Goal: Task Accomplishment & Management: Use online tool/utility

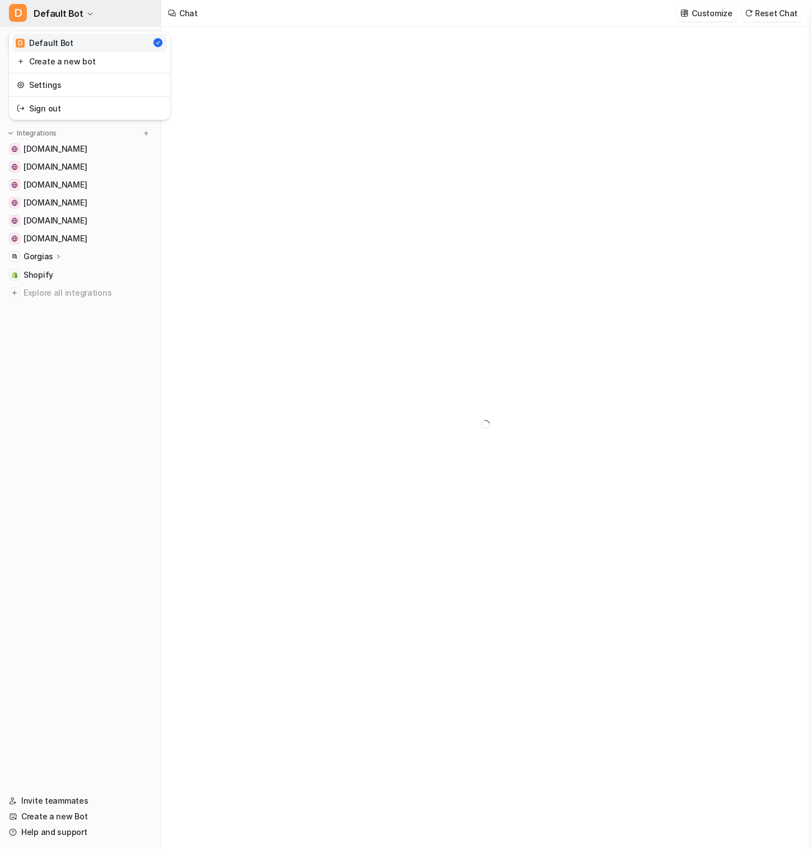
click at [111, 5] on button "D Default Bot" at bounding box center [80, 13] width 161 height 27
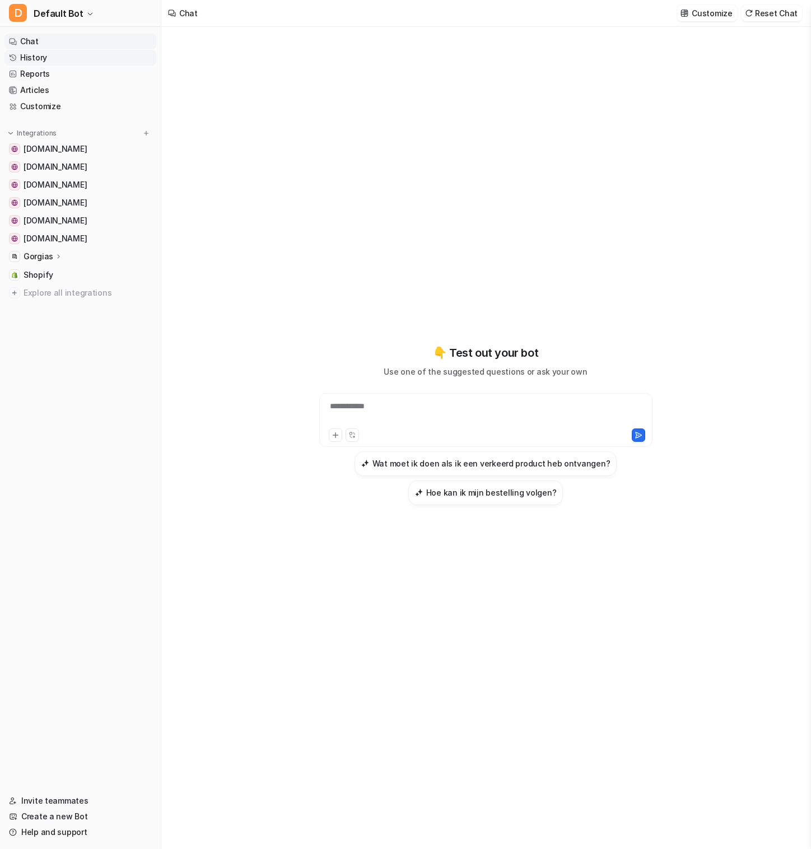
click at [55, 57] on link "History" at bounding box center [80, 58] width 152 height 16
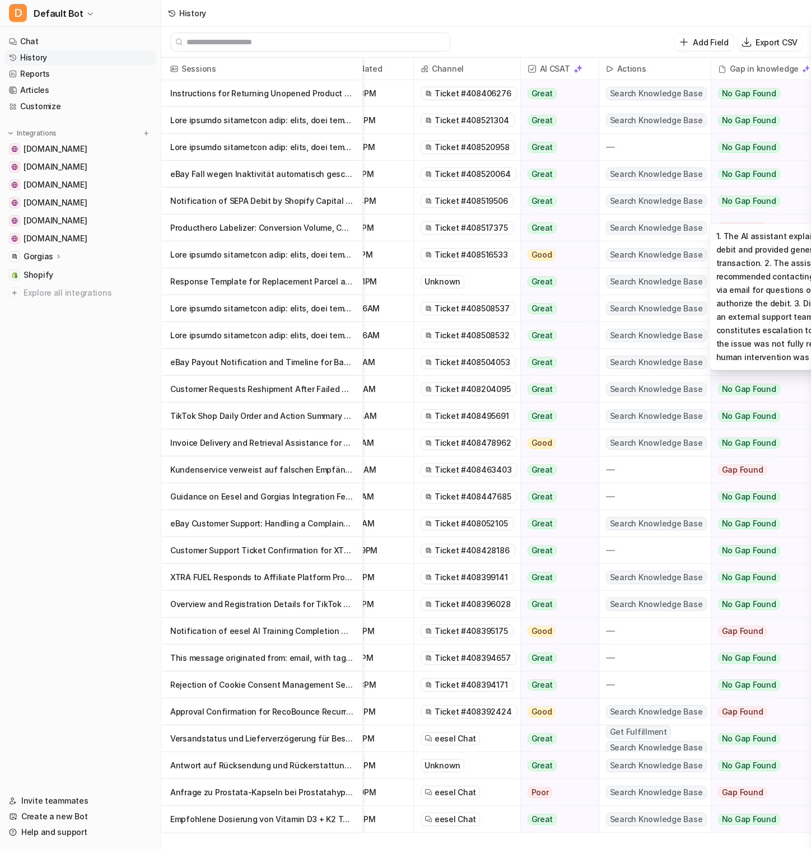
scroll to position [0, 48]
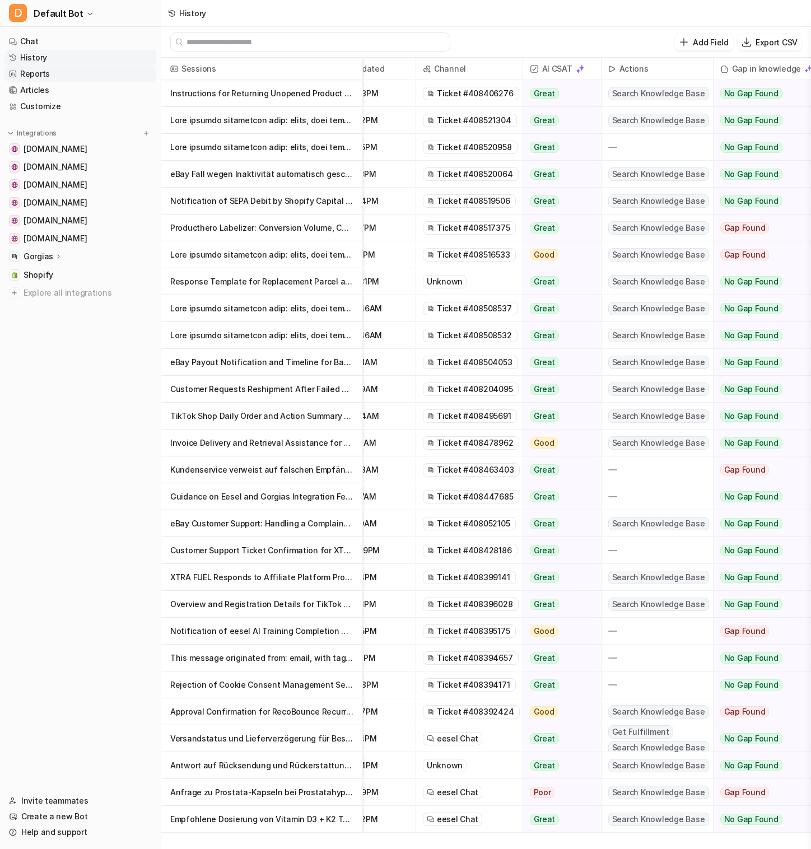
click at [63, 74] on link "Reports" at bounding box center [80, 74] width 152 height 16
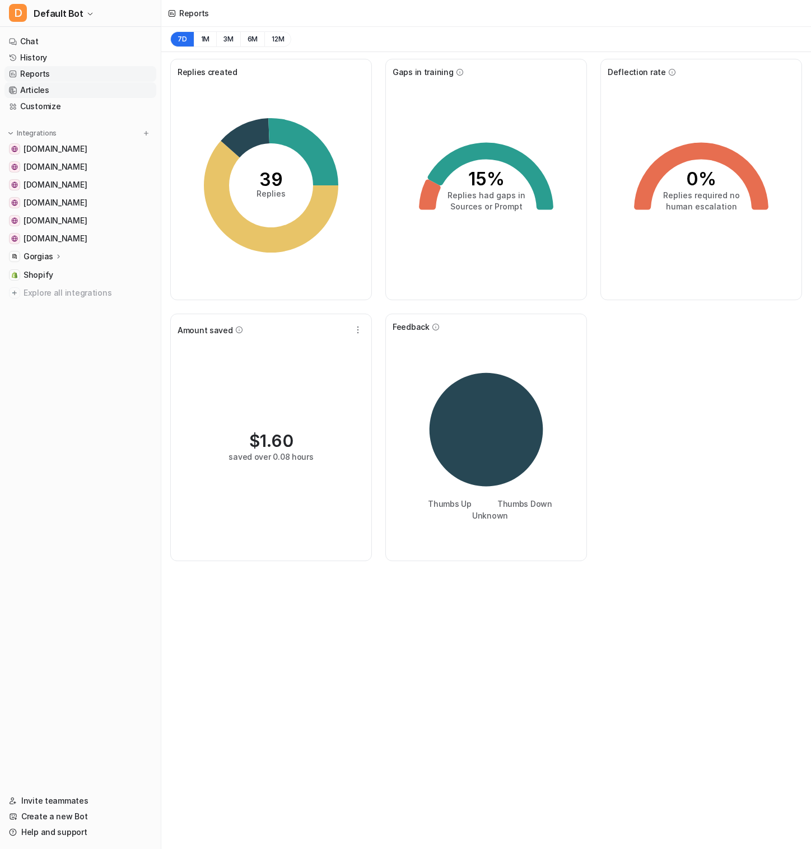
click at [63, 95] on link "Articles" at bounding box center [80, 90] width 152 height 16
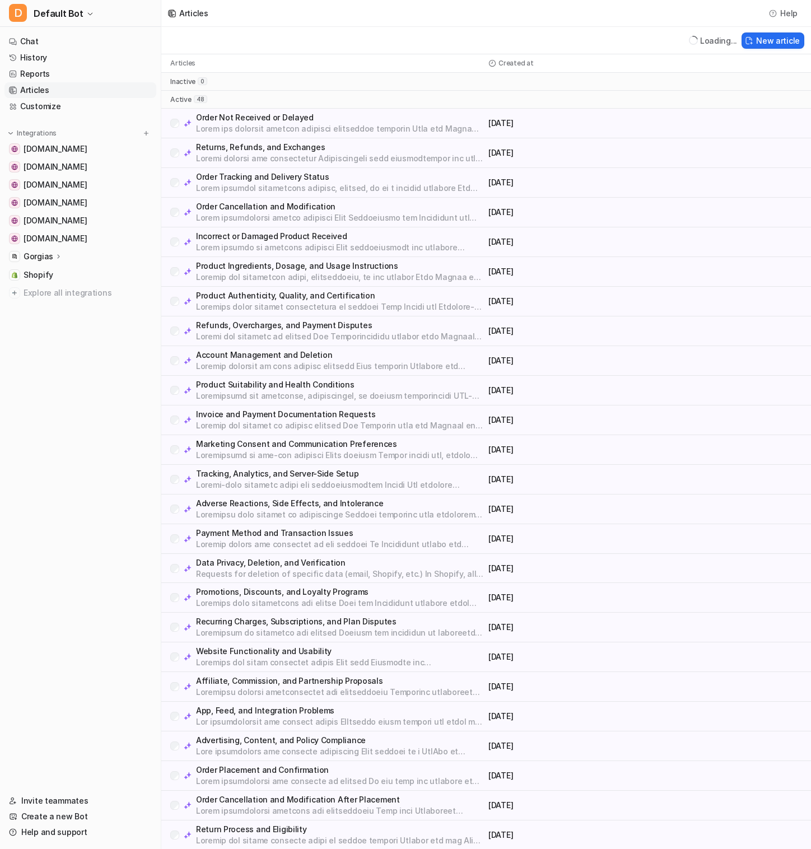
click at [65, 115] on nav "Chat History Reports Articles Customize Integrations [DOMAIN_NAME] [DOMAIN_NAME…" at bounding box center [80, 406] width 161 height 755
click at [65, 110] on link "Customize" at bounding box center [80, 107] width 152 height 16
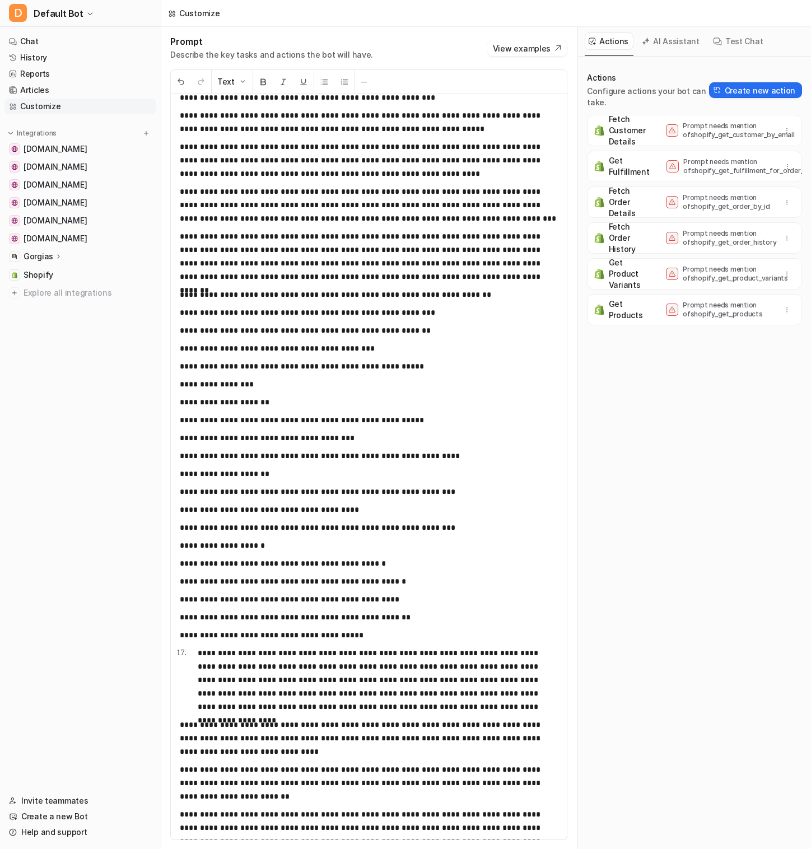
scroll to position [4325, 0]
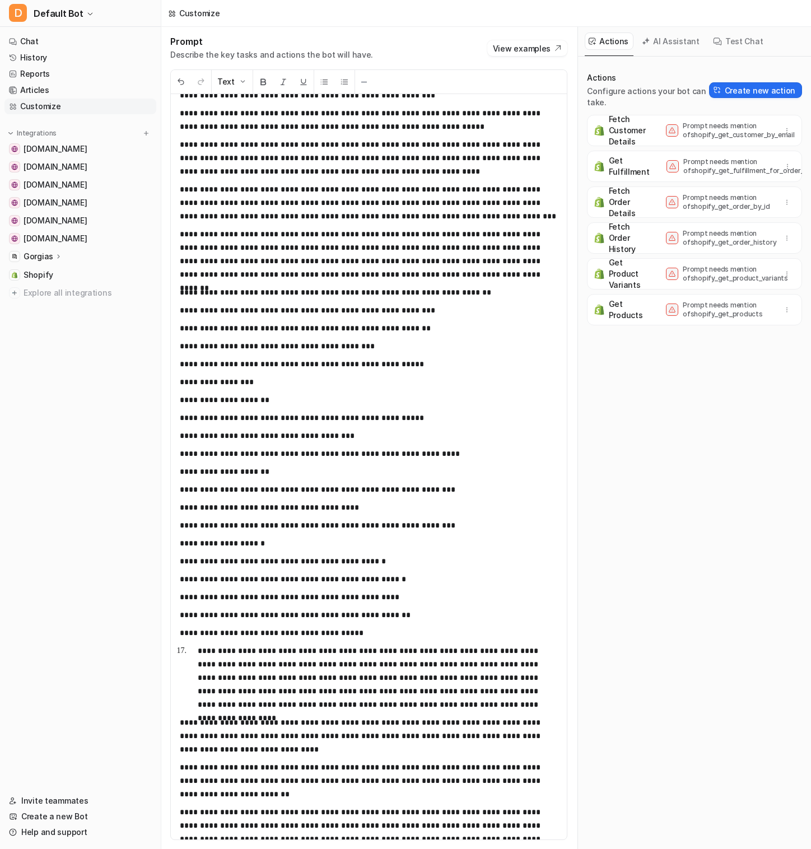
click at [45, 252] on p "Gorgias" at bounding box center [39, 256] width 30 height 11
click at [74, 305] on link "AI Agent" at bounding box center [86, 305] width 140 height 16
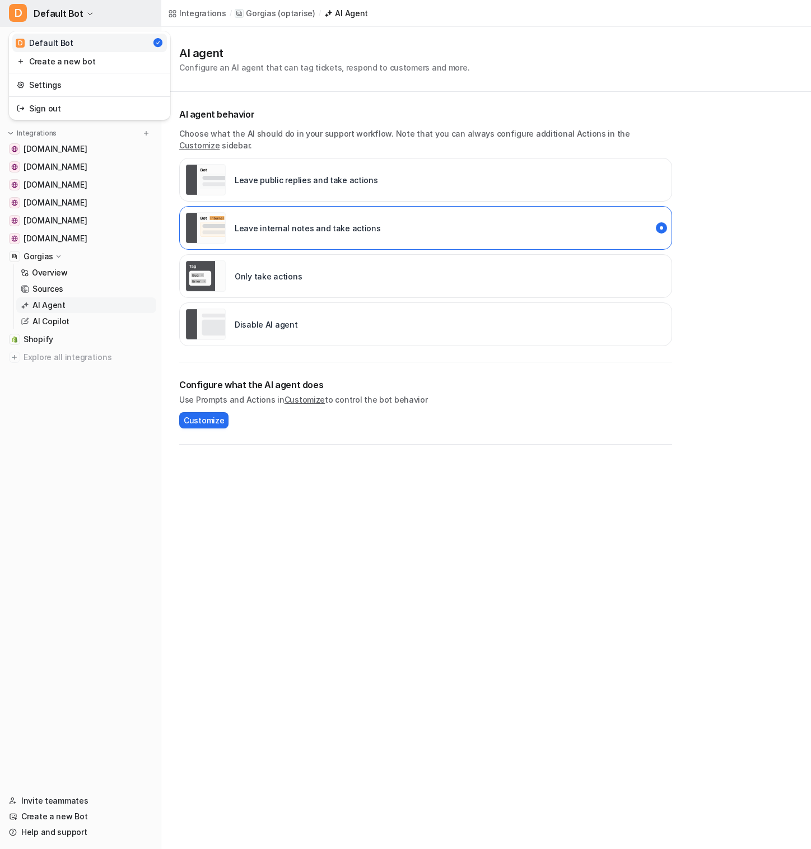
click at [87, 11] on icon "button" at bounding box center [90, 14] width 7 height 7
click at [85, 9] on button "D Default Bot" at bounding box center [80, 13] width 161 height 27
click at [103, 100] on link "Customize" at bounding box center [80, 107] width 152 height 16
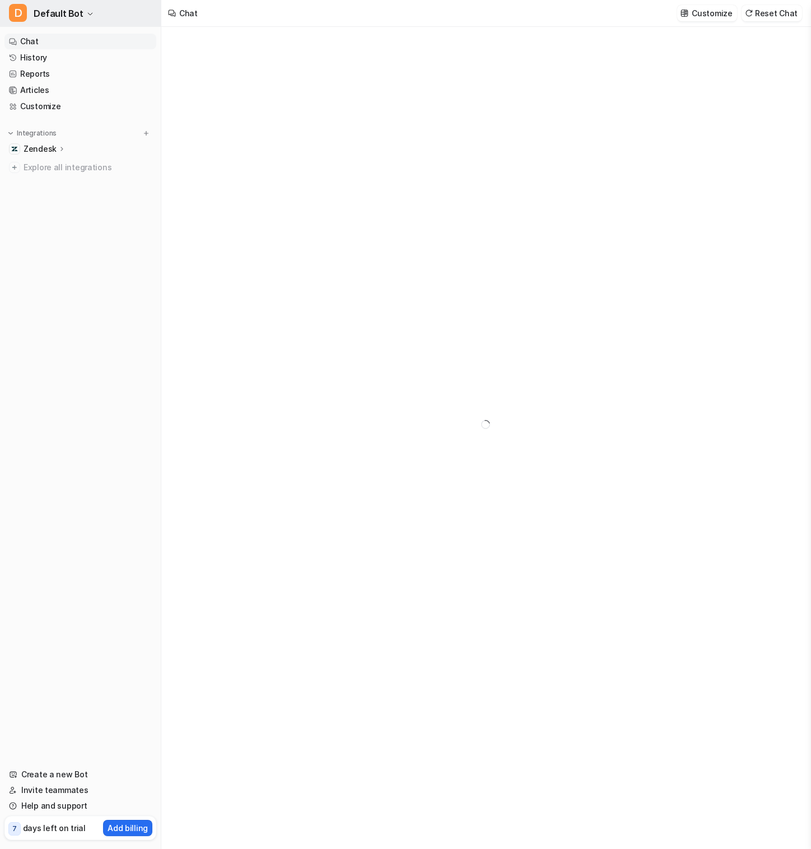
type textarea "**********"
click at [118, 8] on button "D Default Bot" at bounding box center [80, 13] width 161 height 27
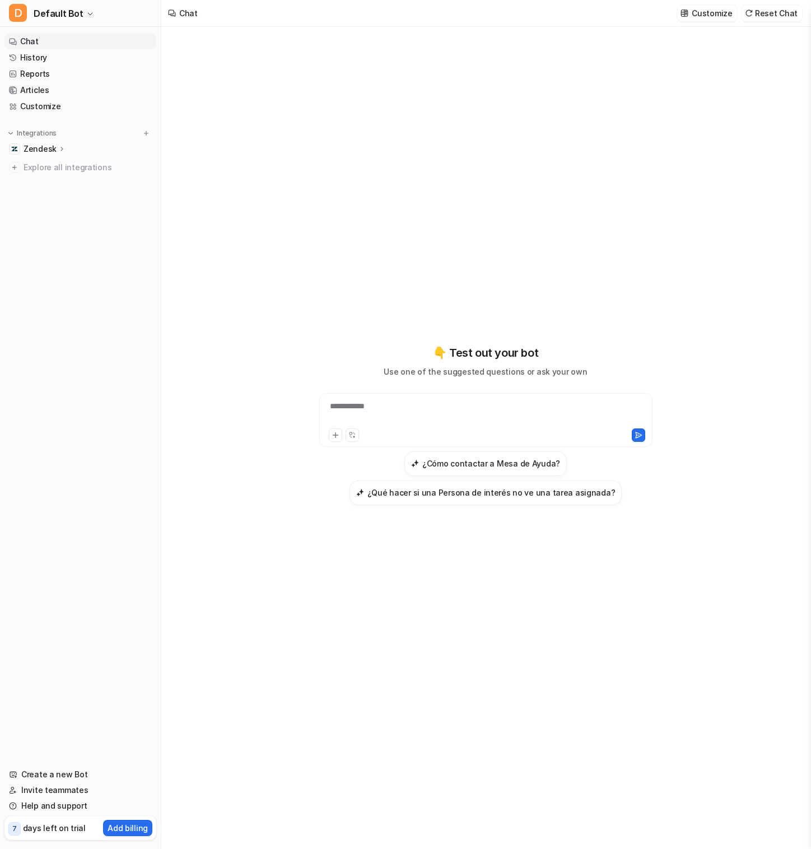
click at [58, 142] on div "Zendesk" at bounding box center [80, 149] width 152 height 16
click at [57, 167] on p "Overview" at bounding box center [50, 165] width 36 height 11
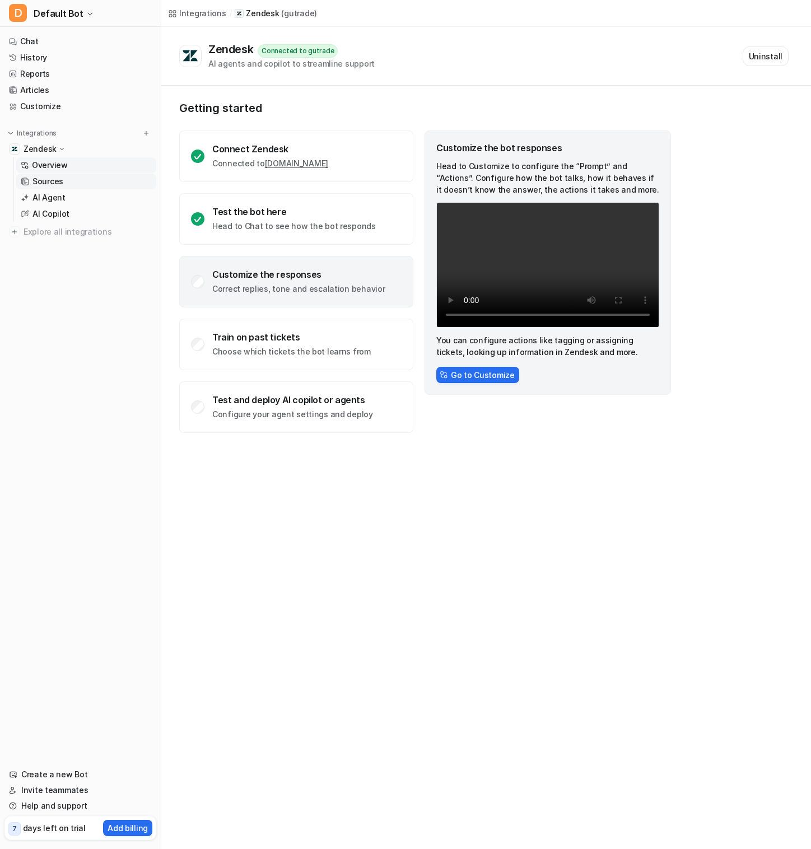
click at [63, 183] on link "Sources" at bounding box center [86, 182] width 140 height 16
click at [63, 197] on p "AI Agent" at bounding box center [48, 197] width 33 height 11
click at [55, 182] on p "Sources" at bounding box center [47, 181] width 31 height 11
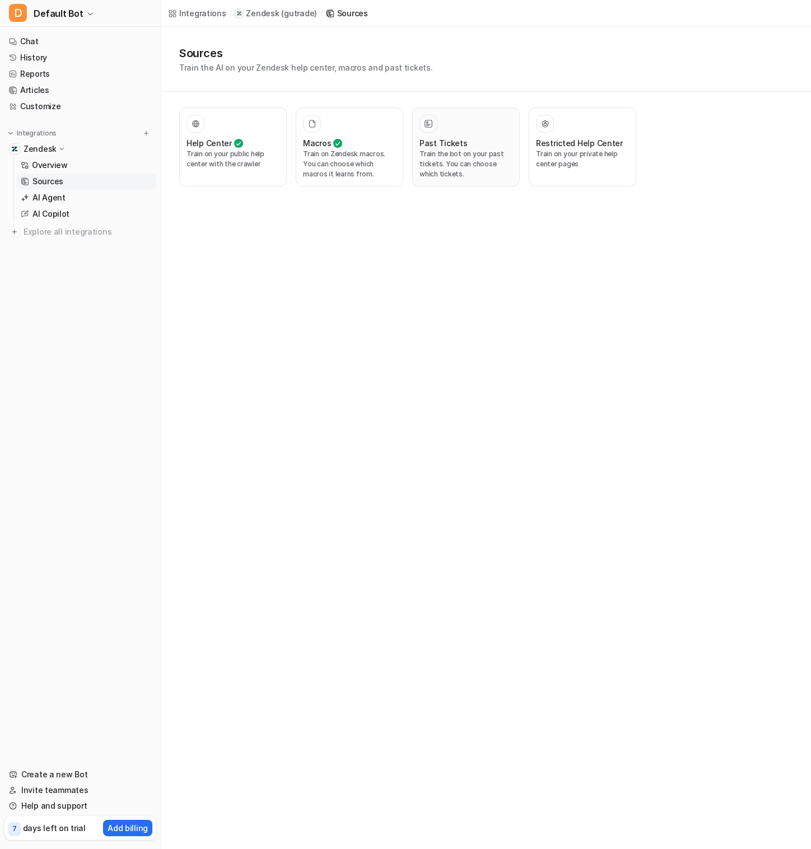
click at [442, 125] on div at bounding box center [465, 124] width 93 height 18
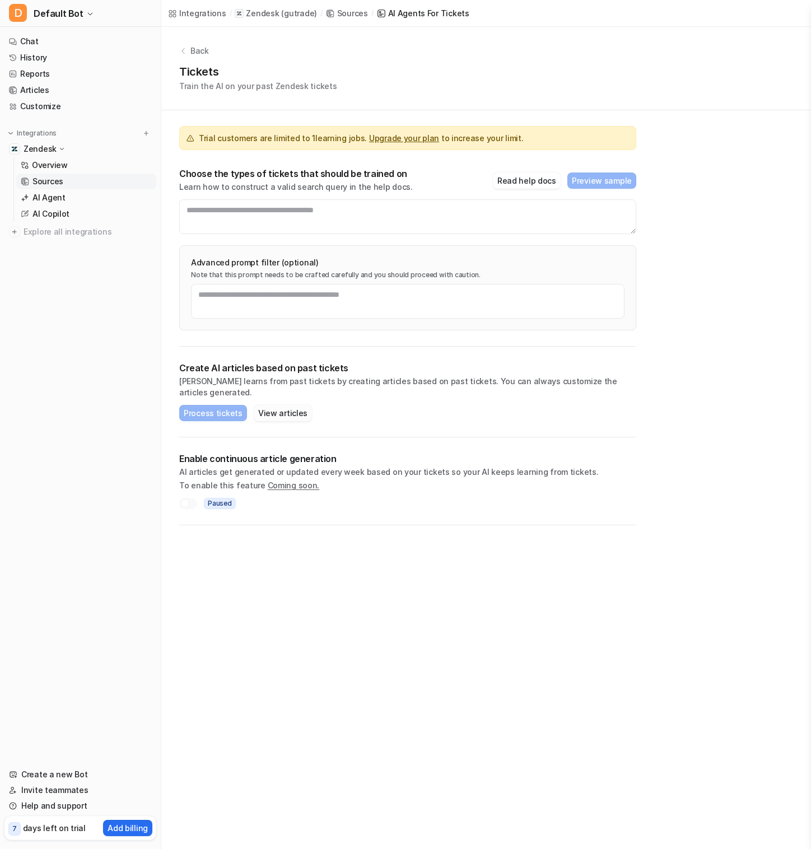
click at [279, 405] on button "View articles" at bounding box center [283, 413] width 58 height 16
